Goal: Task Accomplishment & Management: Manage account settings

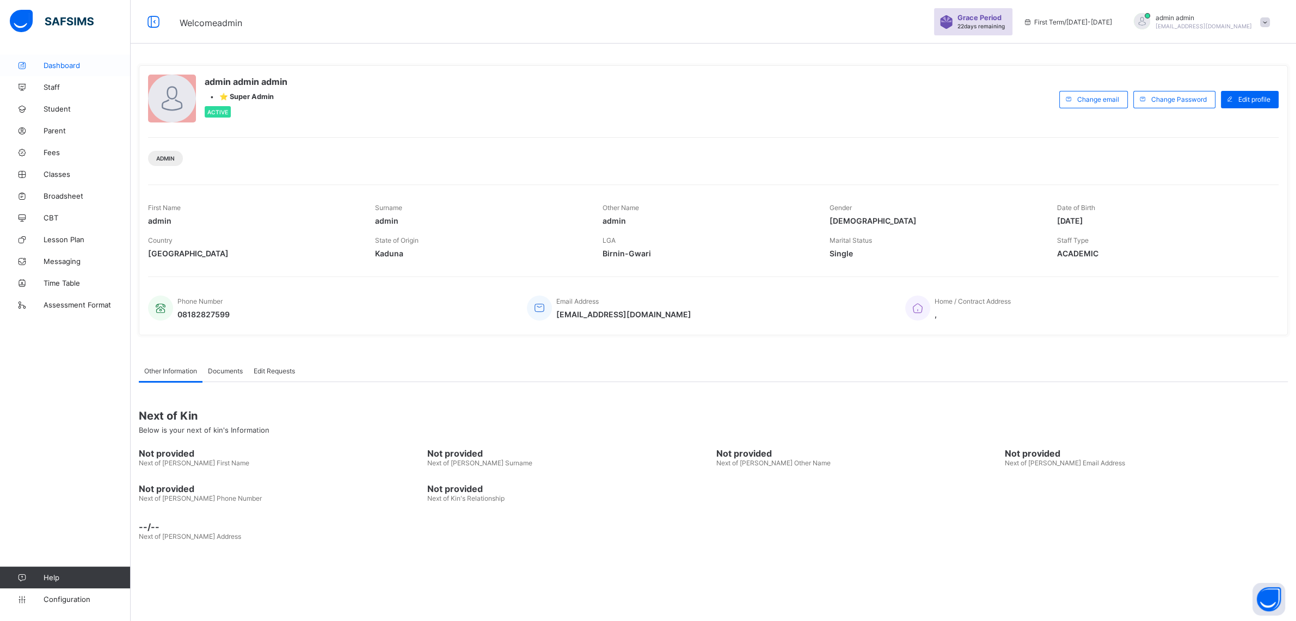
click at [59, 62] on span "Dashboard" at bounding box center [87, 65] width 87 height 9
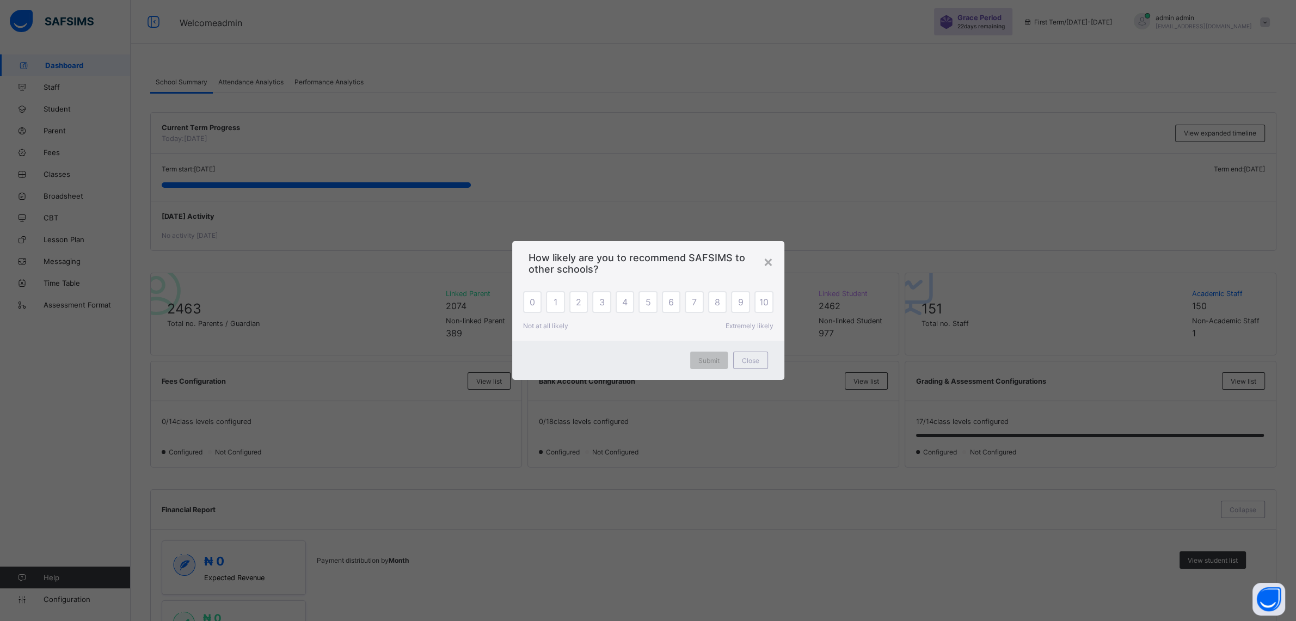
click at [771, 271] on div "How likely are you to recommend SAFSIMS to other schools?" at bounding box center [648, 260] width 272 height 39
click at [768, 260] on div "×" at bounding box center [768, 261] width 10 height 19
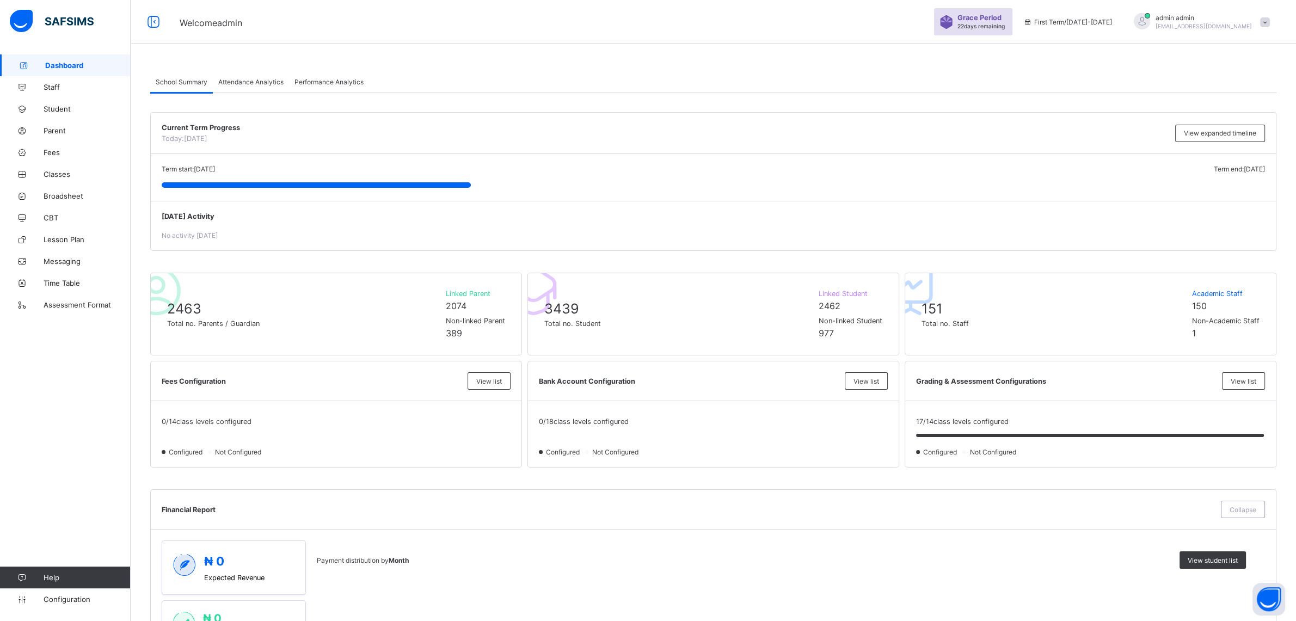
click at [1263, 23] on span at bounding box center [1265, 22] width 10 height 10
click at [1245, 130] on span "Subscription" at bounding box center [1225, 128] width 54 height 8
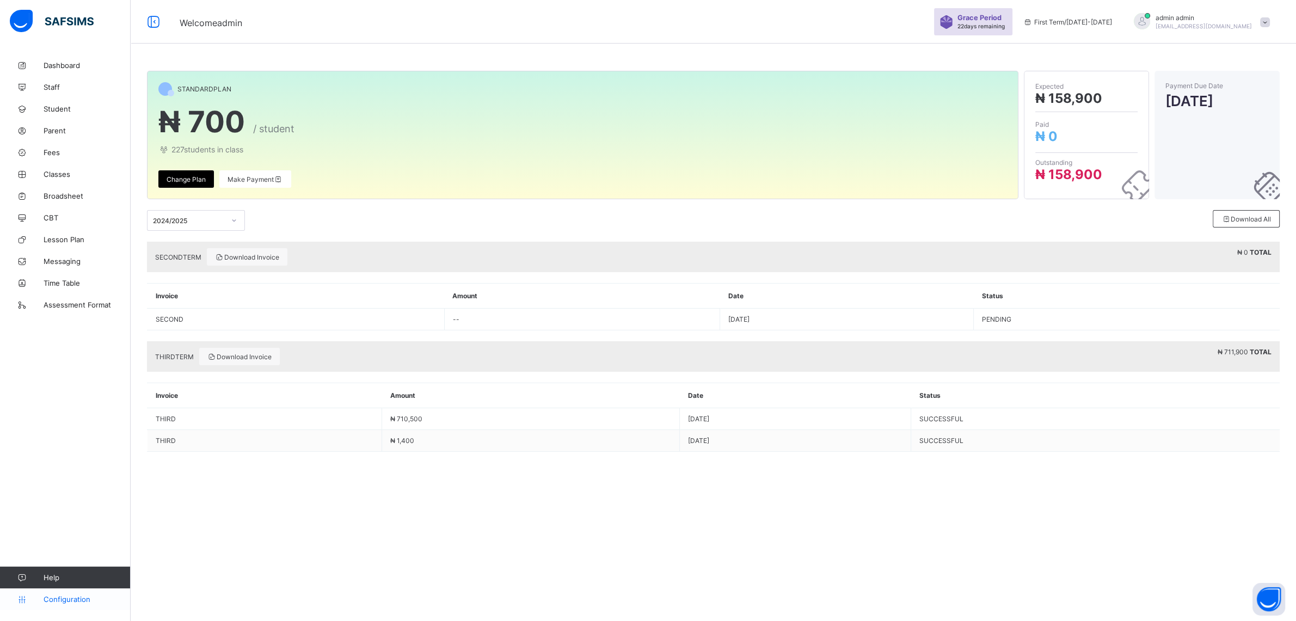
click at [65, 600] on span "Configuration" at bounding box center [87, 599] width 87 height 9
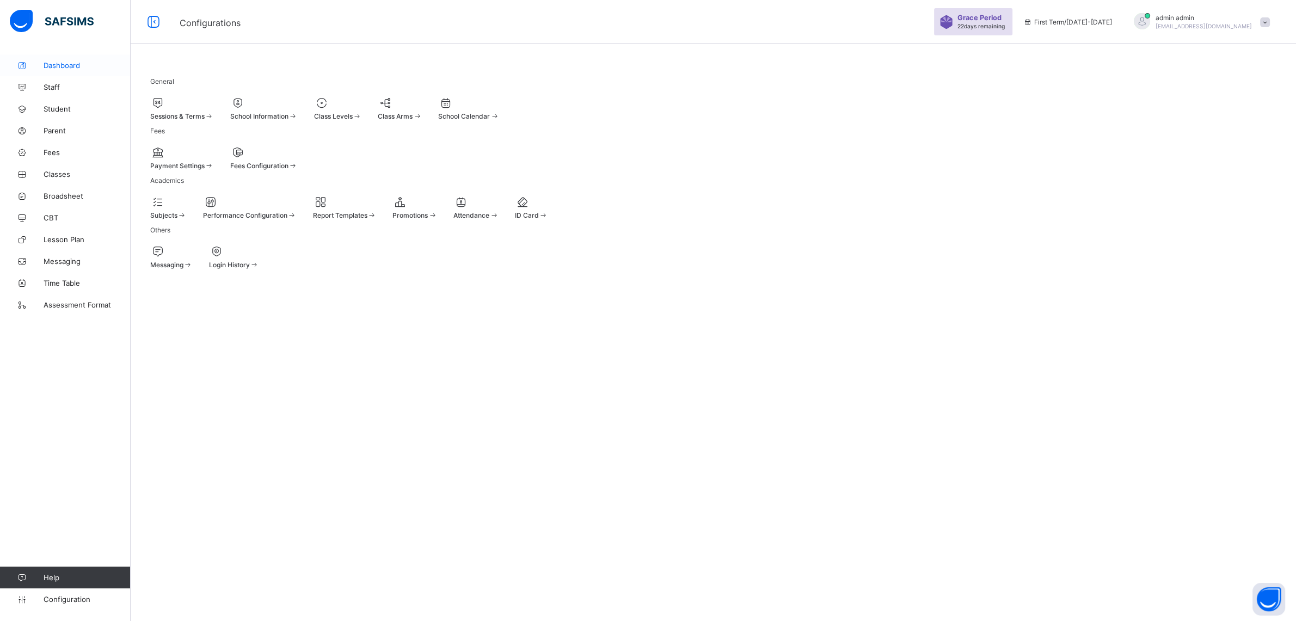
click at [56, 66] on span "Dashboard" at bounding box center [87, 65] width 87 height 9
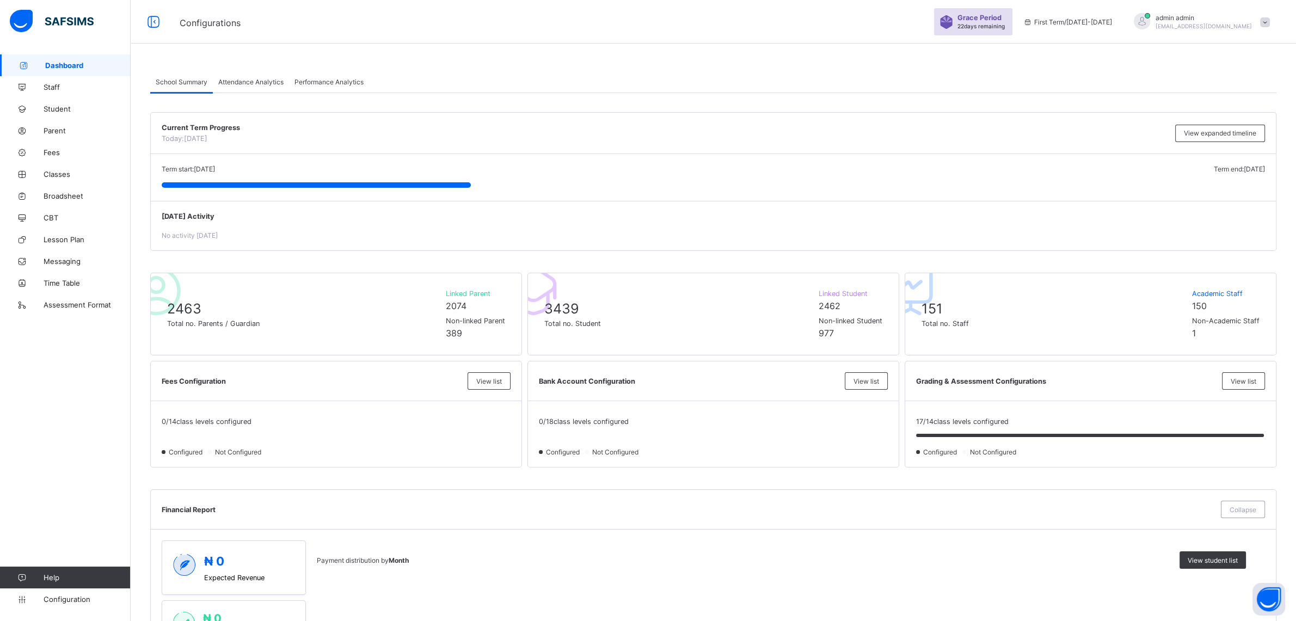
click at [1221, 28] on span "[EMAIL_ADDRESS][DOMAIN_NAME]" at bounding box center [1203, 26] width 96 height 7
click at [1237, 124] on span "Subscription" at bounding box center [1225, 128] width 54 height 8
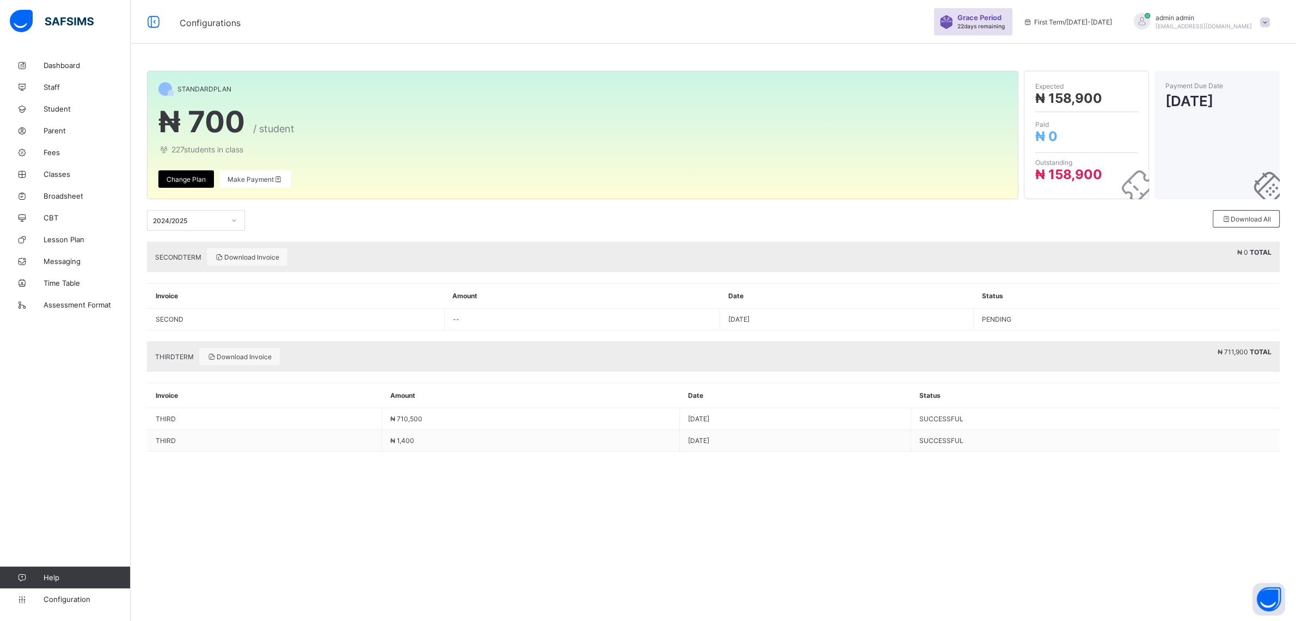
click at [193, 174] on div "Change Plan" at bounding box center [186, 178] width 56 height 17
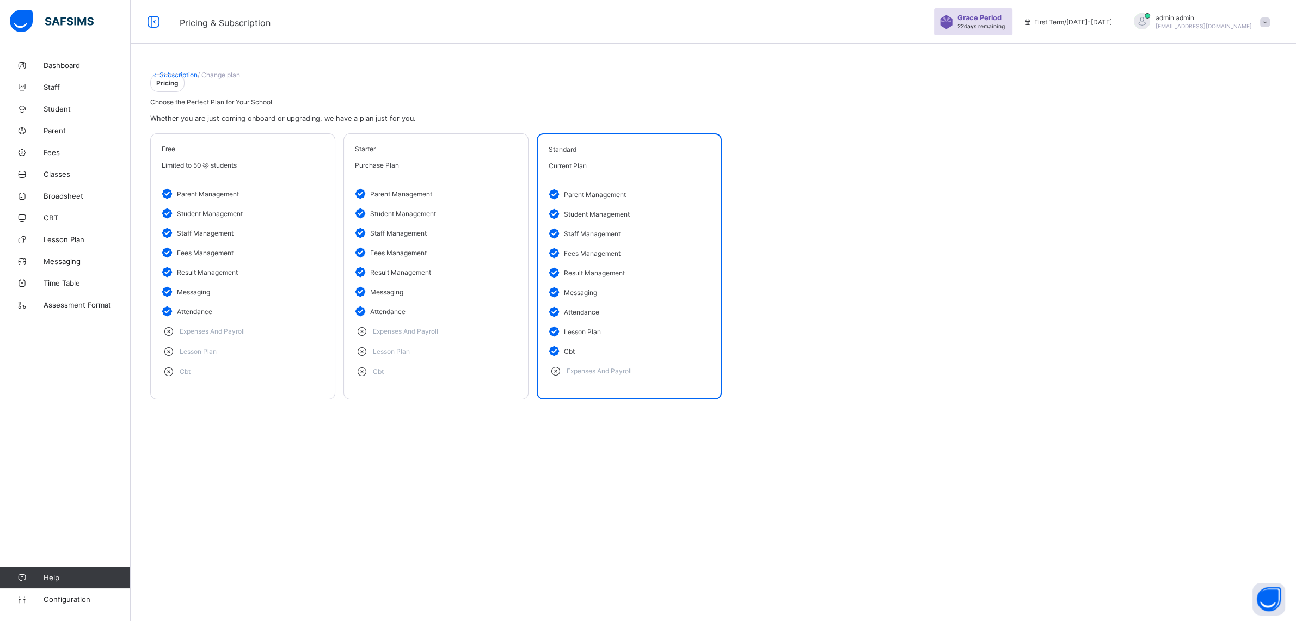
click at [850, 186] on div "free Limited to 50 students parent management student management staff manageme…" at bounding box center [713, 266] width 1126 height 266
click at [177, 71] on div "Subscription / Change plan Pricing Choose the Perfect Plan for Your School Whet…" at bounding box center [713, 240] width 1165 height 372
click at [58, 110] on span "Student" at bounding box center [87, 108] width 87 height 9
